Goal: Check status

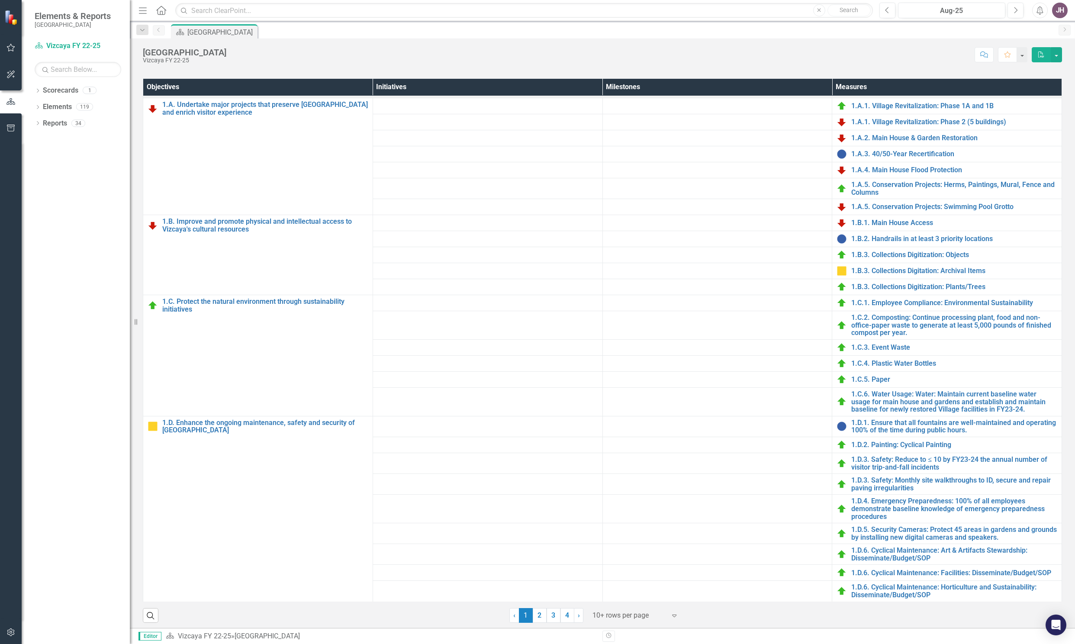
scroll to position [331, 0]
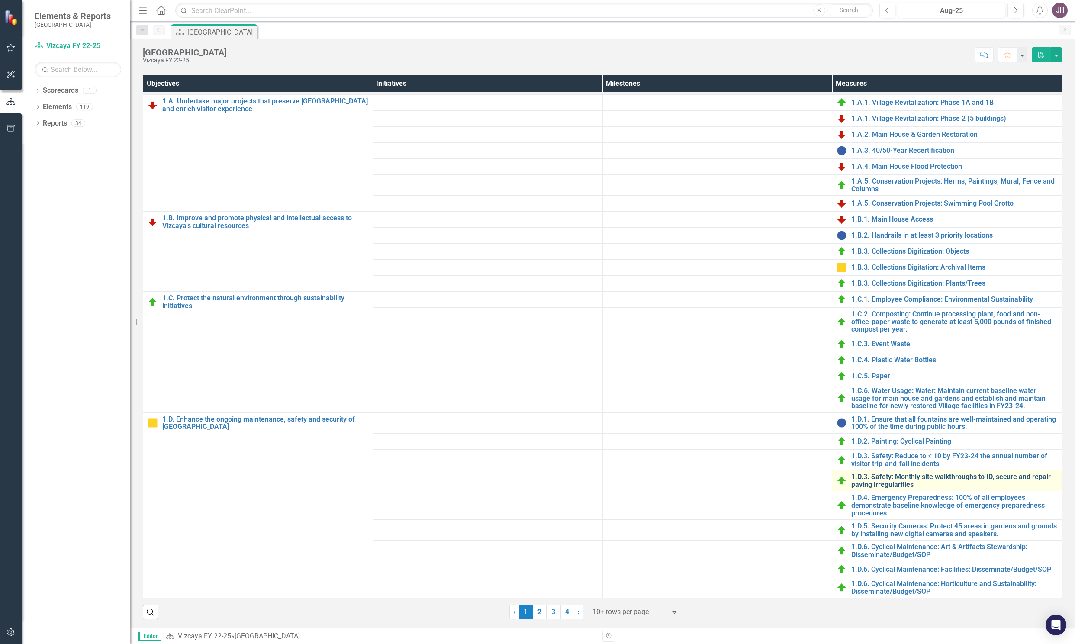
click at [862, 481] on link "1.D.3. Safety: Monthly site walkthroughs to ID, secure and repair paving irregu…" at bounding box center [954, 480] width 206 height 15
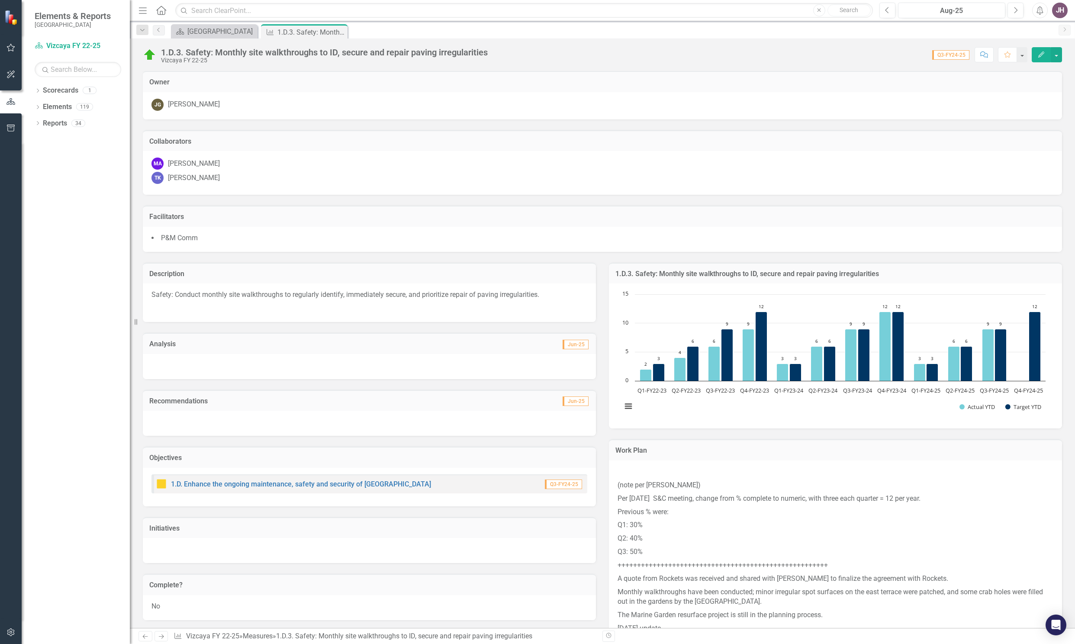
drag, startPoint x: 874, startPoint y: 274, endPoint x: 829, endPoint y: 270, distance: 45.1
click at [829, 270] on h3 "1.D.3. Safety: Monthly site walkthroughs to ID, secure and repair paving irregu…" at bounding box center [835, 274] width 440 height 8
click at [509, 591] on td "Complete?" at bounding box center [369, 585] width 440 height 11
click at [158, 31] on icon "Previous" at bounding box center [158, 29] width 7 height 5
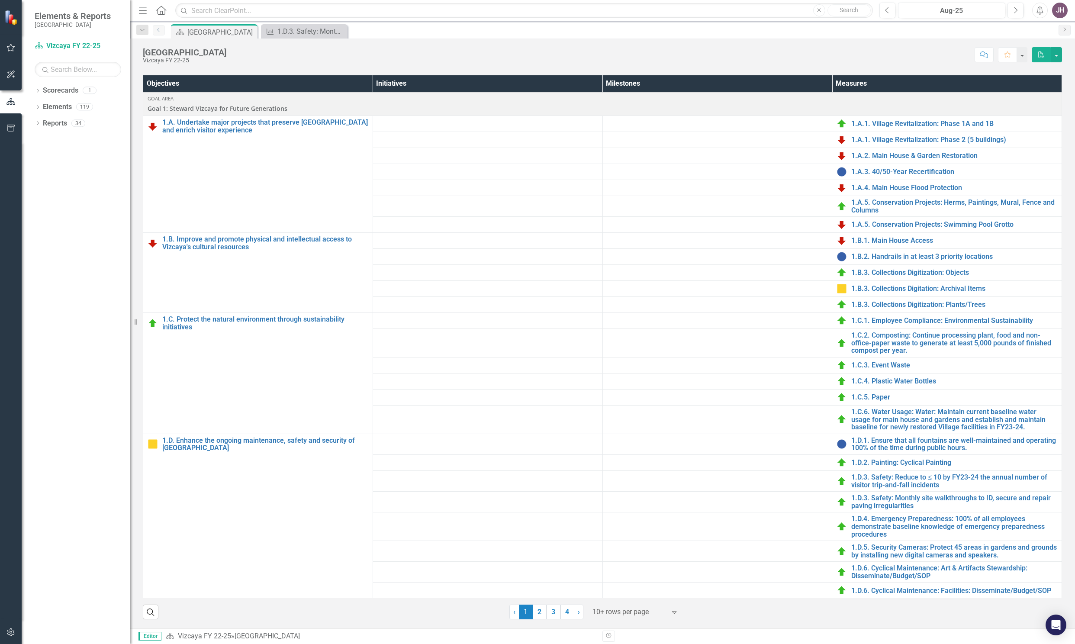
scroll to position [21, 0]
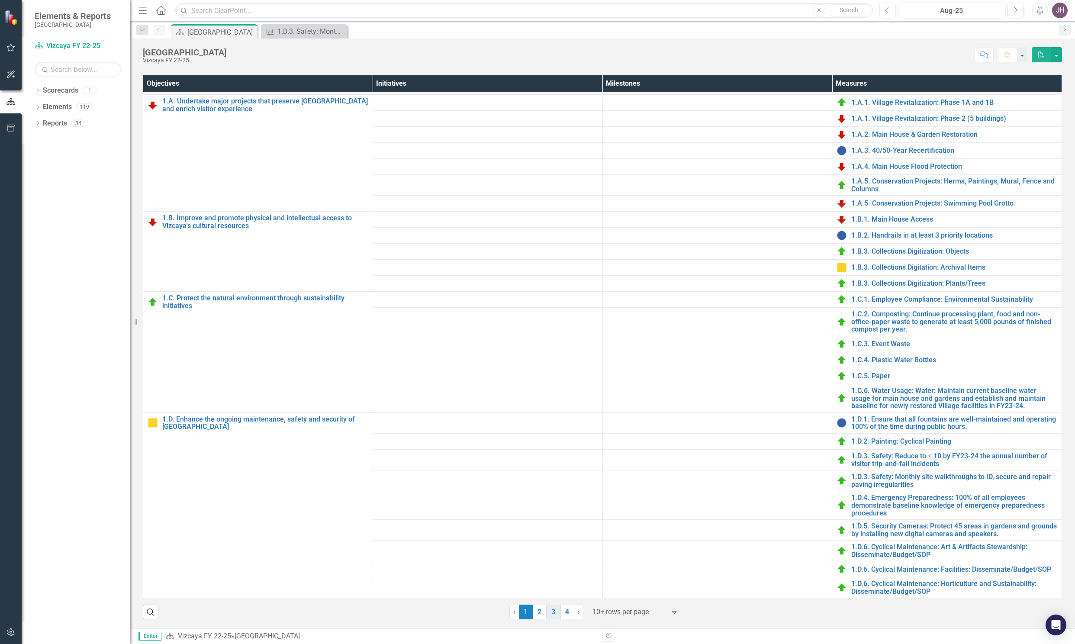
click at [551, 614] on link "3" at bounding box center [554, 612] width 14 height 15
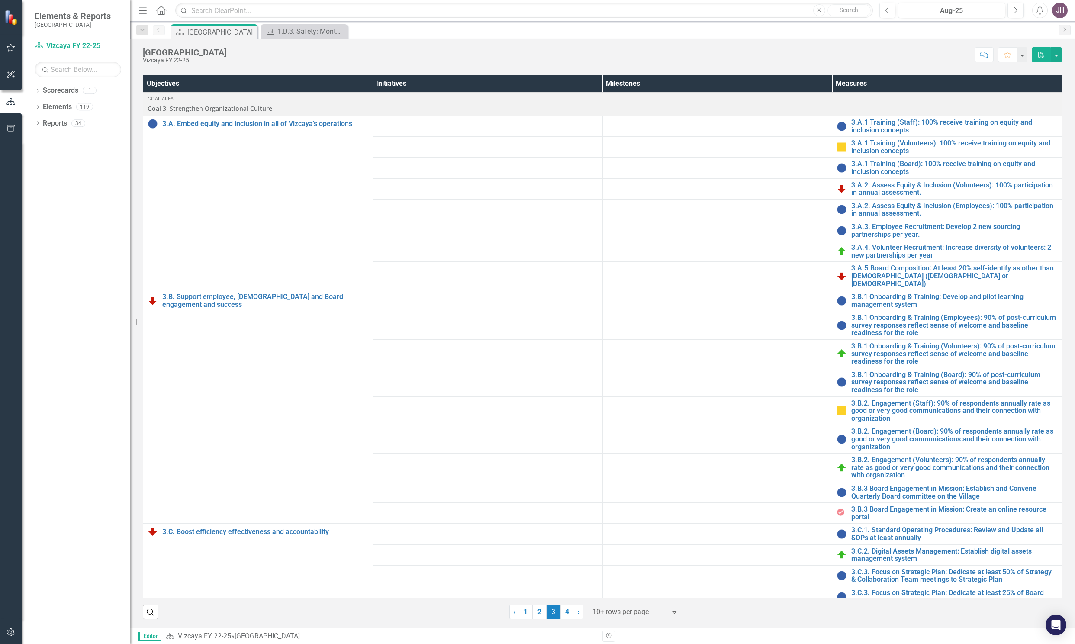
scroll to position [331, 0]
click at [885, 316] on link "3.B.1 Onboarding & Training (Employees): 90% of post-curriculum survey response…" at bounding box center [954, 325] width 206 height 23
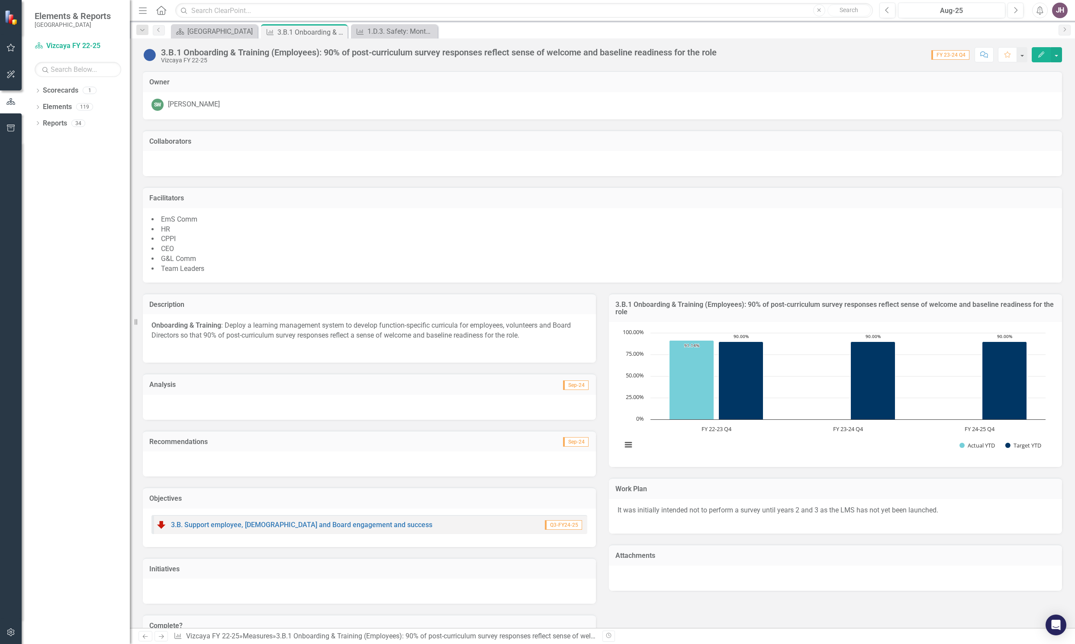
click at [717, 51] on div "3.B.1 Onboarding & Training (Employees): 90% of post-curriculum survey response…" at bounding box center [439, 53] width 556 height 10
drag, startPoint x: 689, startPoint y: 51, endPoint x: 328, endPoint y: 56, distance: 360.5
click at [328, 56] on div "3.B.1 Onboarding & Training (Employees): 90% of post-curriculum survey response…" at bounding box center [439, 53] width 556 height 10
click at [721, 55] on div "3.B.1 Onboarding & Training (Employees): 90% of post-curriculum survey response…" at bounding box center [441, 56] width 560 height 16
click at [717, 52] on div "3.B.1 Onboarding & Training (Employees): 90% of post-curriculum survey response…" at bounding box center [439, 53] width 556 height 10
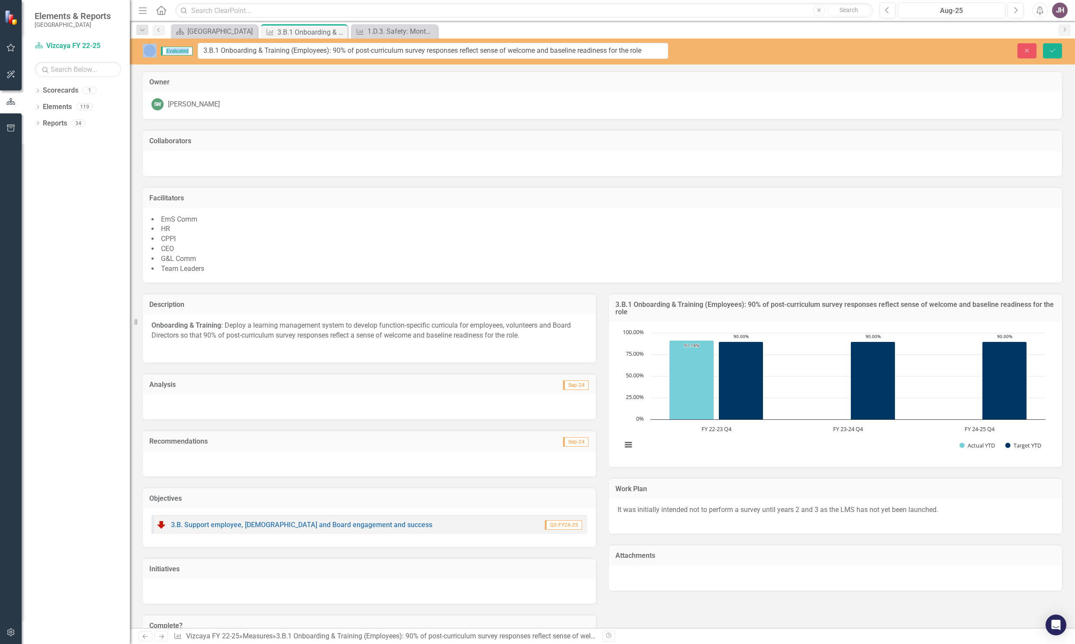
drag, startPoint x: 720, startPoint y: 52, endPoint x: 349, endPoint y: 58, distance: 371.8
click at [650, 51] on input "3.B.1 Onboarding & Training (Employees): 90% of post-curriculum survey response…" at bounding box center [433, 51] width 470 height 16
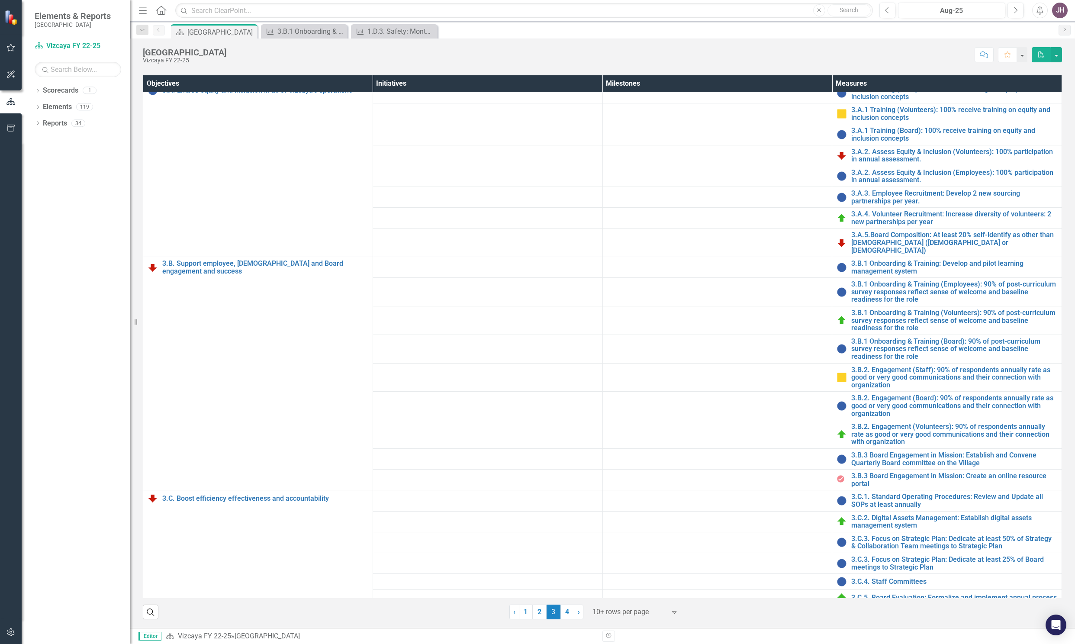
scroll to position [325, 0]
click at [884, 370] on link "3.B.2. Engagement (Staff): 90% of respondents annually rate as good or very goo…" at bounding box center [954, 377] width 206 height 23
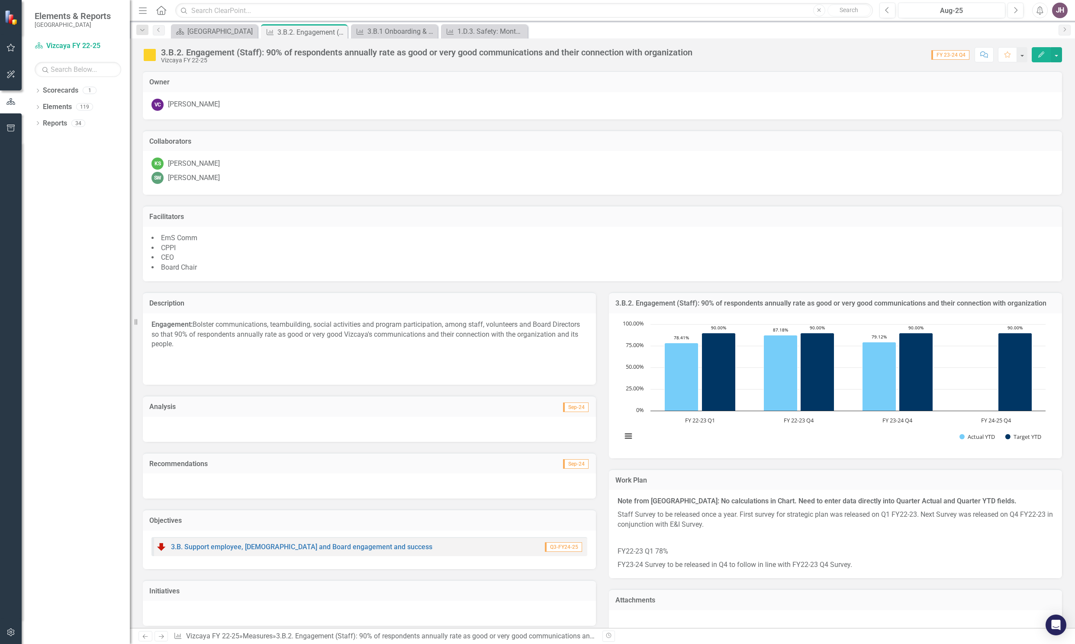
click at [623, 50] on div "3.B.2. Engagement (Staff): 90% of respondents annually rate as good or very goo…" at bounding box center [426, 53] width 531 height 10
click at [600, 54] on div "3.B.2. Engagement (Staff): 90% of respondents annually rate as good or very goo…" at bounding box center [426, 53] width 531 height 10
click at [557, 55] on div "3.B.2. Engagement (Staff): 90% of respondents annually rate as good or very goo…" at bounding box center [426, 53] width 531 height 10
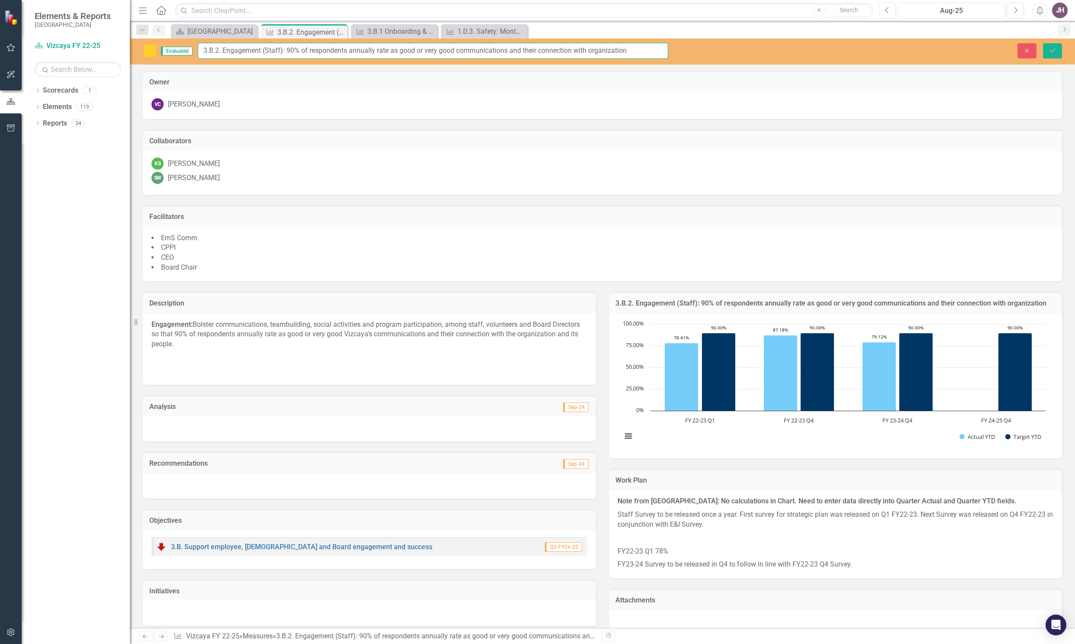
drag, startPoint x: 630, startPoint y: 48, endPoint x: 225, endPoint y: 61, distance: 404.8
click at [225, 61] on div "Evaluated 3.B.2. Engagement (Staff): 90% of respondents annually rate as good o…" at bounding box center [602, 52] width 945 height 26
click at [256, 64] on div "Evaluated 3.B.2. Engagement (Staff): 90% of respondents annually rate as good o…" at bounding box center [602, 52] width 945 height 26
click at [637, 45] on input "3.B.2. Engagement (Staff): 90% of respondents annually rate as good or very goo…" at bounding box center [433, 51] width 470 height 16
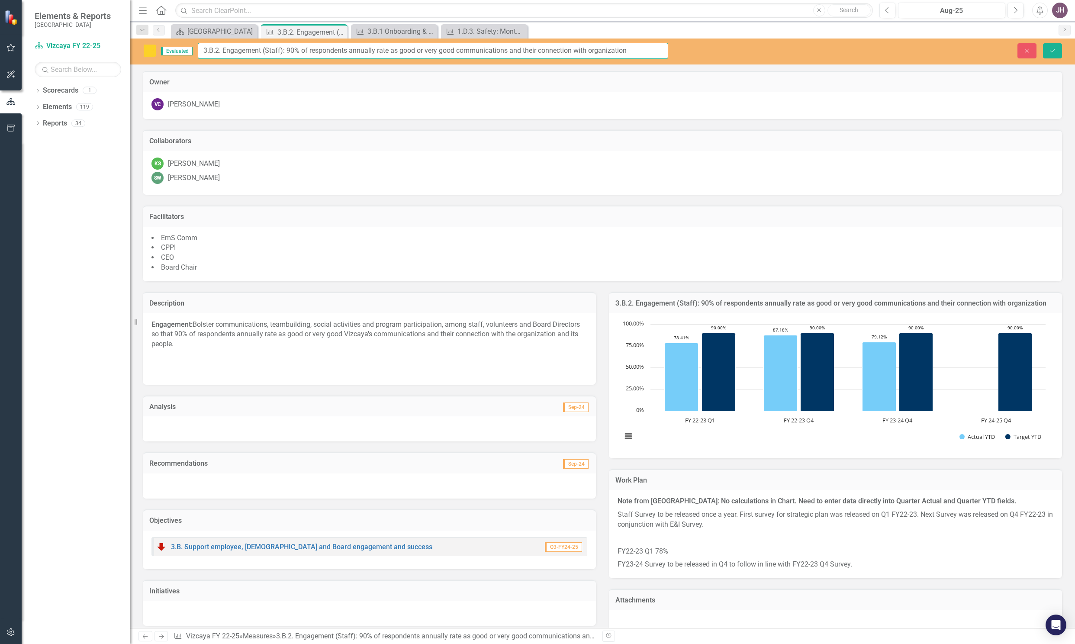
click at [637, 45] on input "3.B.2. Engagement (Staff): 90% of respondents annually rate as good or very goo…" at bounding box center [433, 51] width 470 height 16
click at [462, 81] on h3 "Owner" at bounding box center [602, 82] width 906 height 8
drag, startPoint x: 642, startPoint y: 49, endPoint x: 609, endPoint y: 51, distance: 32.5
click at [609, 51] on input "3.B.2. Engagement (Staff): 90% of respondents annually rate asorganization good…" at bounding box center [433, 51] width 470 height 16
type input "3.B.2. Engagement (Staff): 90% of respondents annually rate as good or very goo…"
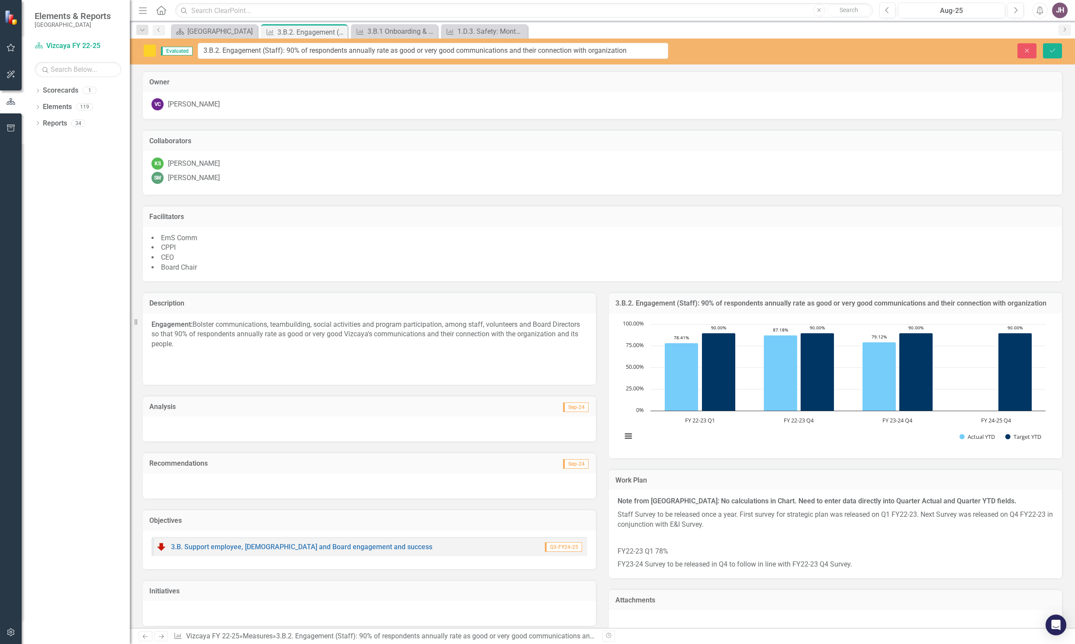
click at [407, 158] on div "KS [PERSON_NAME]" at bounding box center [602, 164] width 902 height 12
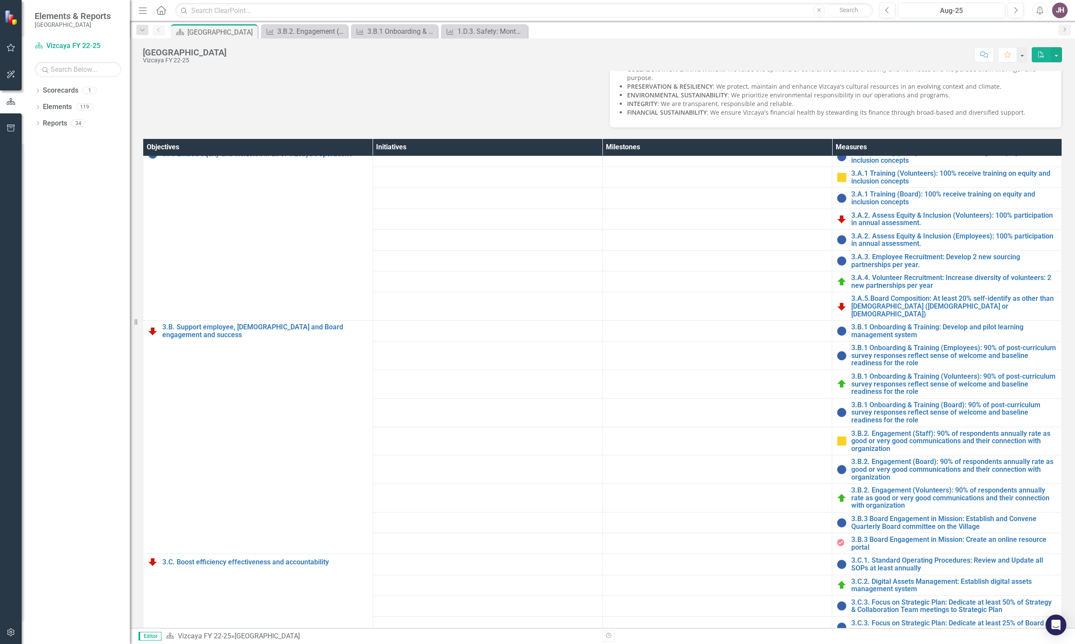
scroll to position [179, 0]
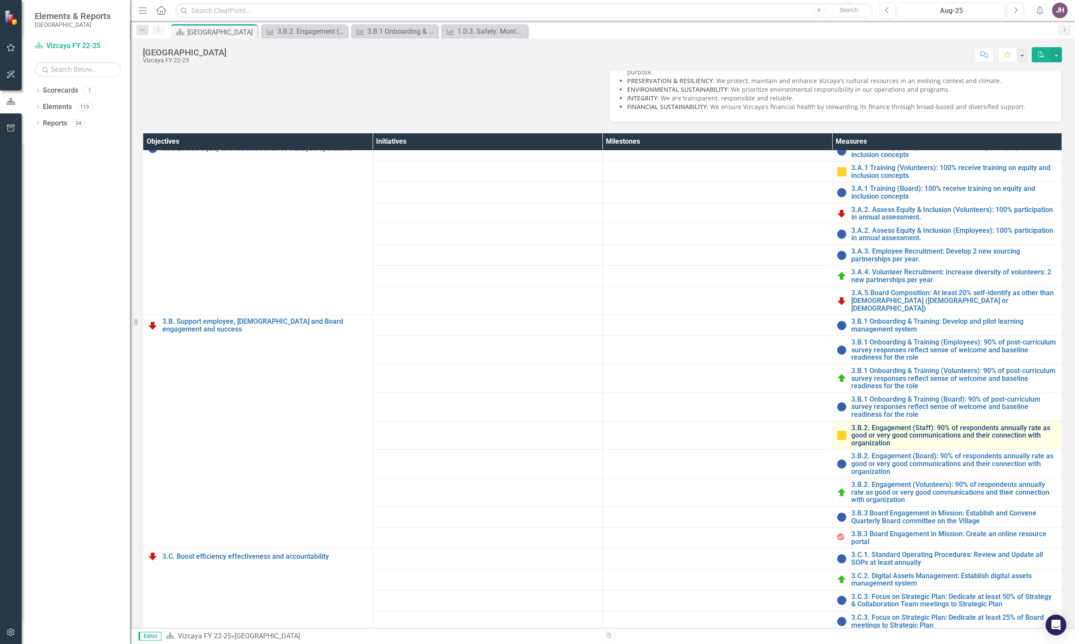
click at [862, 447] on link "3.B.2. Engagement (Staff): 90% of respondents annually rate as good or very goo…" at bounding box center [954, 435] width 206 height 23
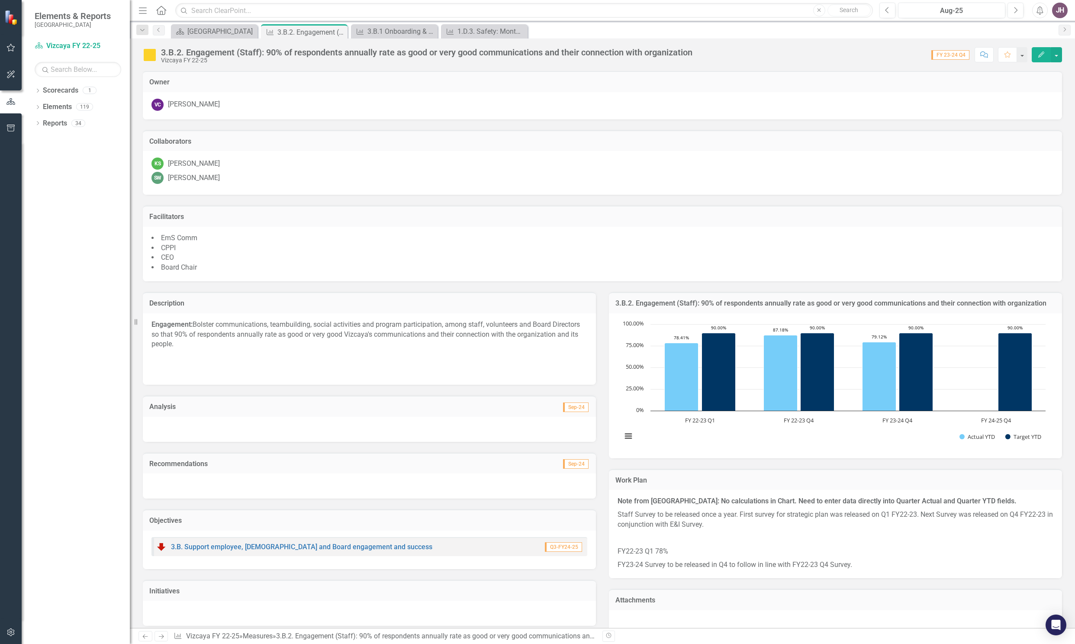
click at [536, 51] on div "3.B.2. Engagement (Staff): 90% of respondents annually rate as good or very goo…" at bounding box center [426, 53] width 531 height 10
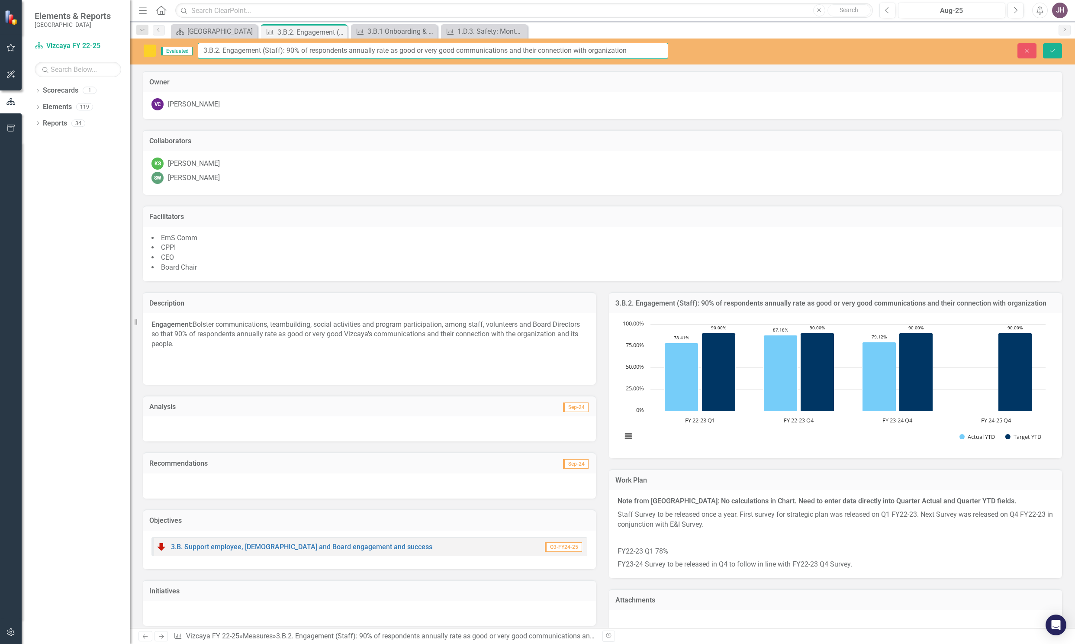
click at [635, 50] on input "3.B.2. Engagement (Staff): 90% of respondents annually rate as good or very goo…" at bounding box center [433, 51] width 470 height 16
drag, startPoint x: 635, startPoint y: 50, endPoint x: 289, endPoint y: 58, distance: 346.3
click at [289, 58] on input "3.B.2. Engagement (Staff): 90% of respondents annually rate as good or very goo…" at bounding box center [433, 51] width 470 height 16
click at [633, 51] on input "3.B.2. Engagement (Staff): 90% of respondents annually rate as good or very goo…" at bounding box center [433, 51] width 470 height 16
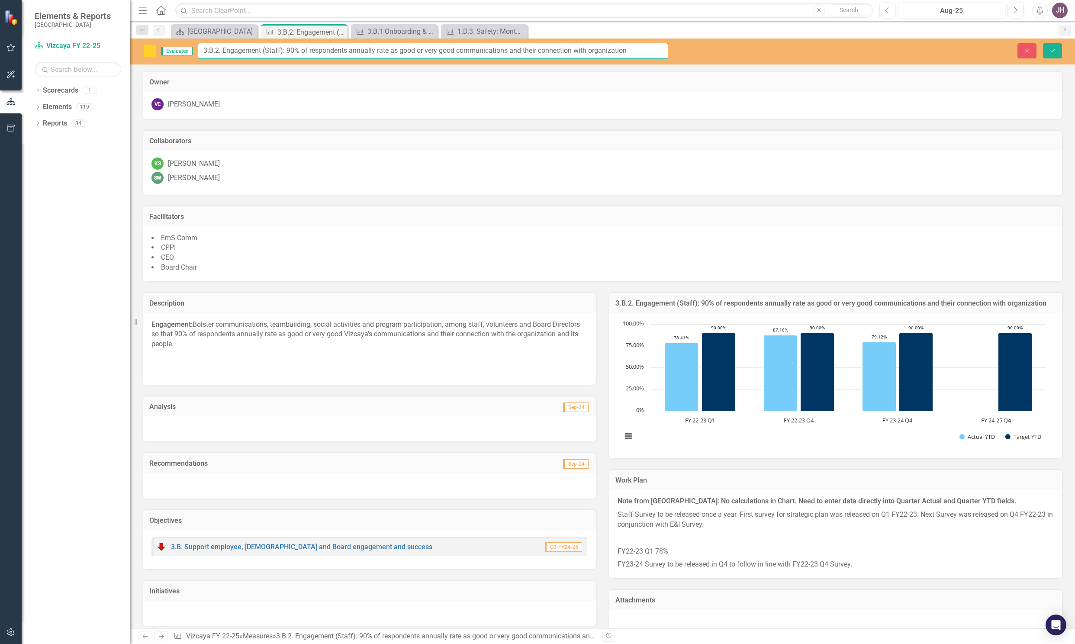
click at [633, 51] on input "3.B.2. Engagement (Staff): 90% of respondents annually rate as good or very goo…" at bounding box center [433, 51] width 470 height 16
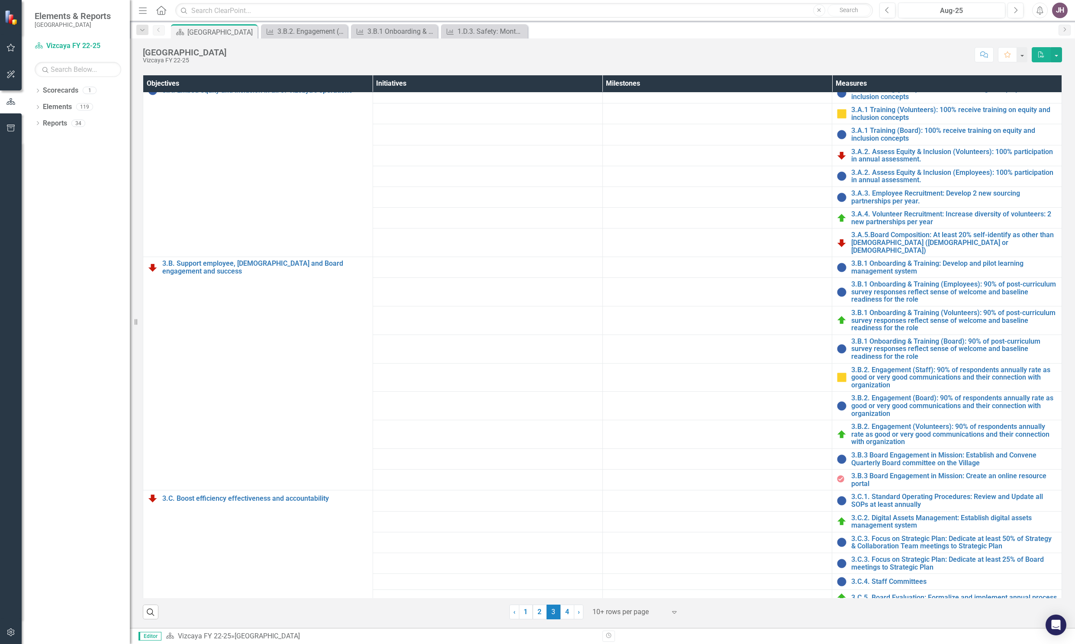
scroll to position [331, 0]
click at [492, 608] on div "Search ‹ Previous 1 2 3 (current) 4 › Next 10+ rows per page Expand" at bounding box center [602, 608] width 919 height 21
click at [890, 395] on link "3.B.2. Engagement (Board): 90% of respondents annually rate as good or very goo…" at bounding box center [954, 405] width 206 height 23
